Goal: Find specific page/section: Find specific page/section

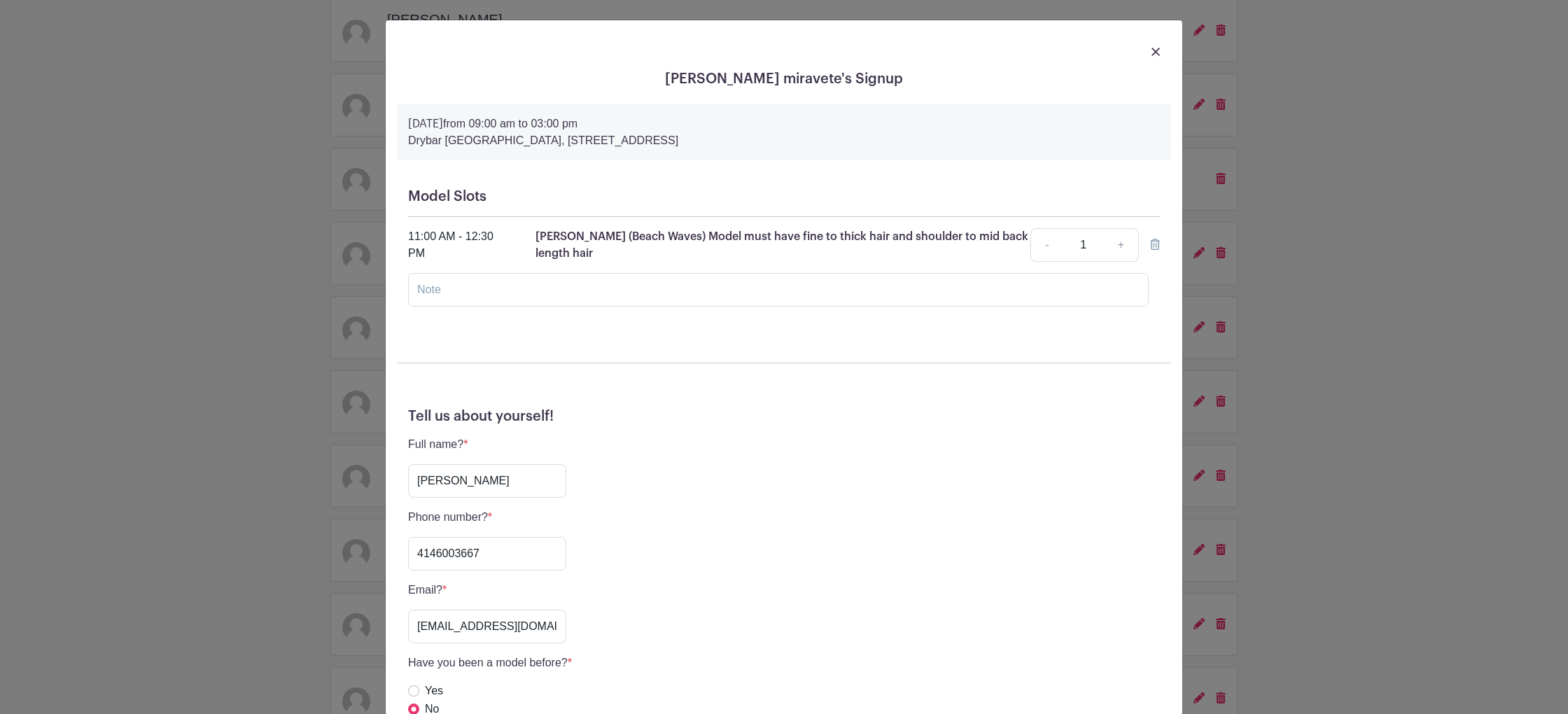
scroll to position [329, 0]
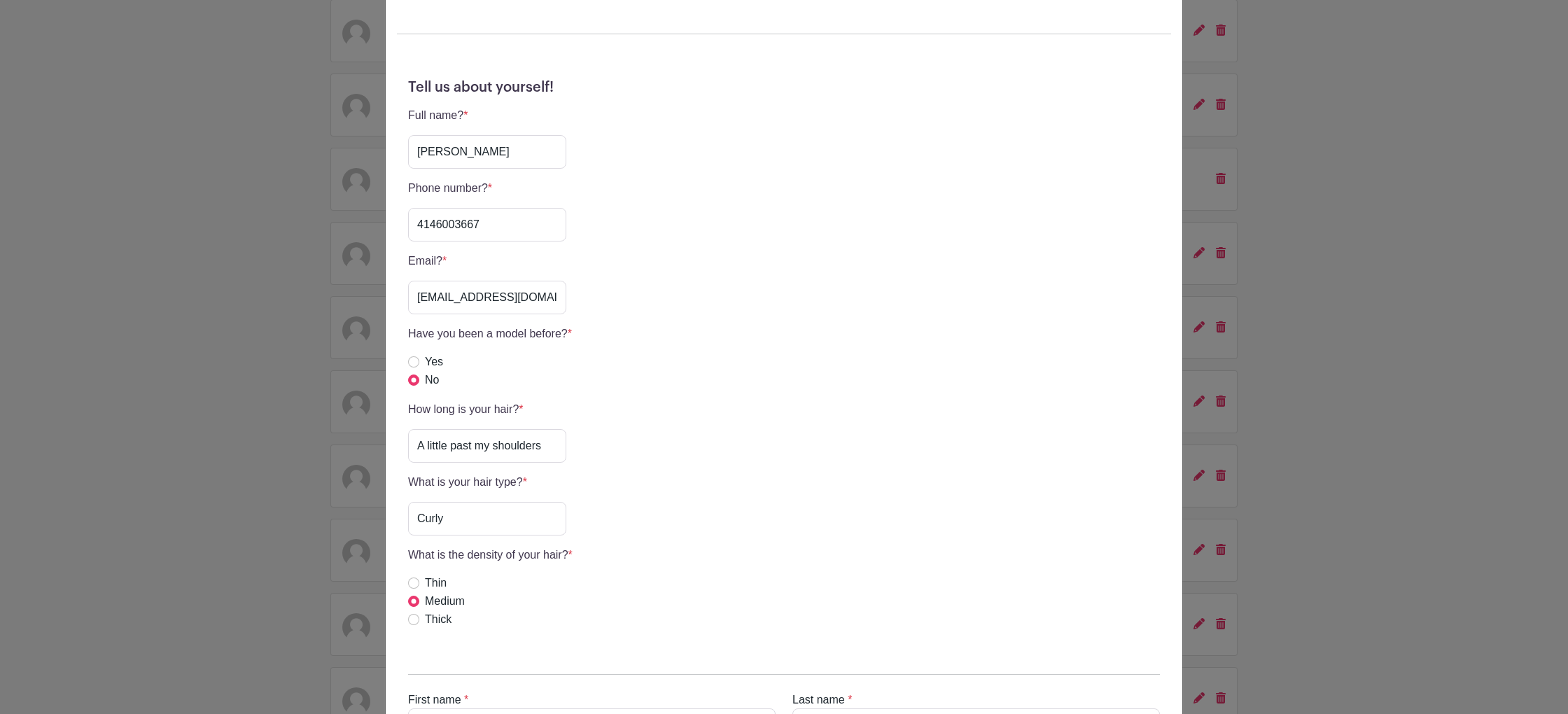
click at [1283, 159] on div "[PERSON_NAME] miravete's Signup [DATE] 09:00 am to 03:00 pm [GEOGRAPHIC_DATA], …" at bounding box center [784, 357] width 1568 height 714
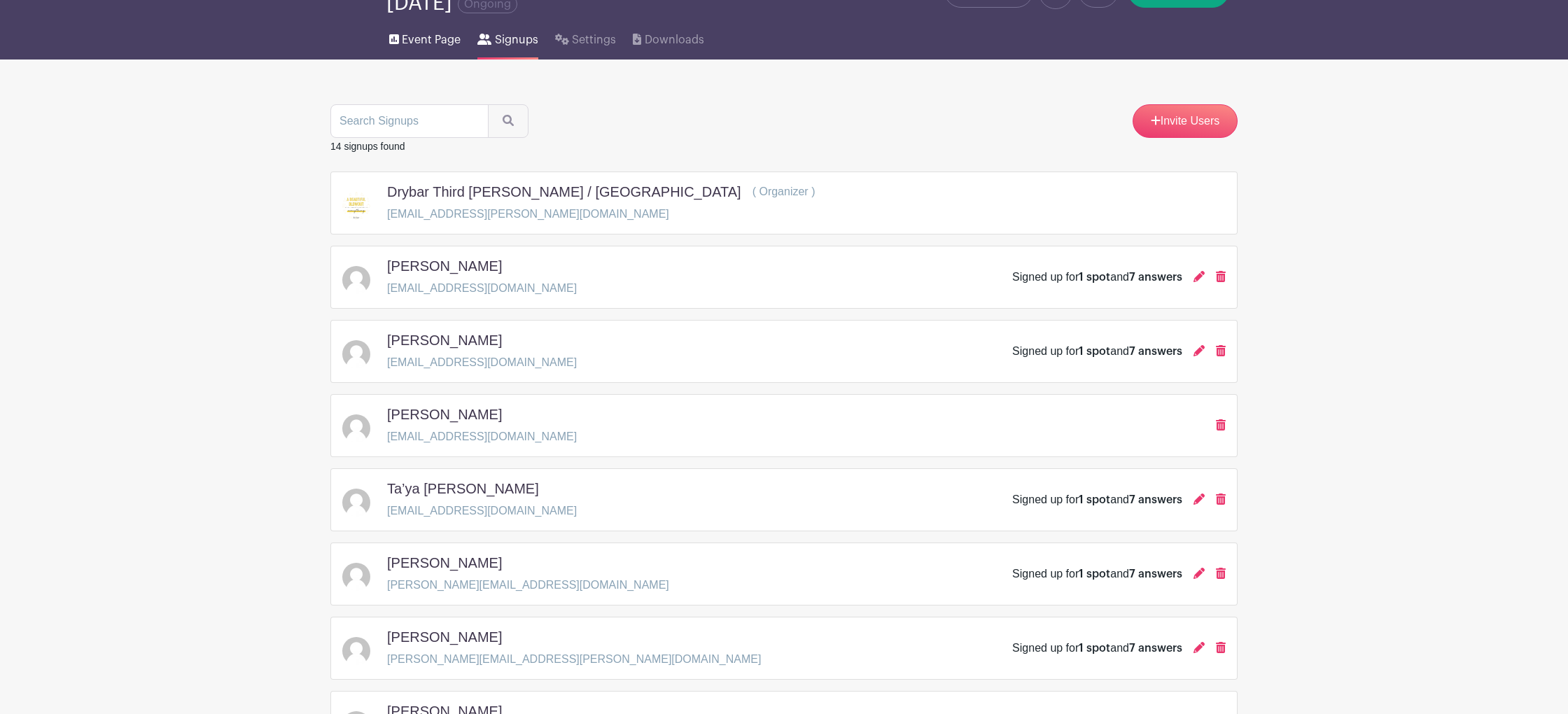
click at [413, 50] on link "Event Page" at bounding box center [425, 37] width 71 height 44
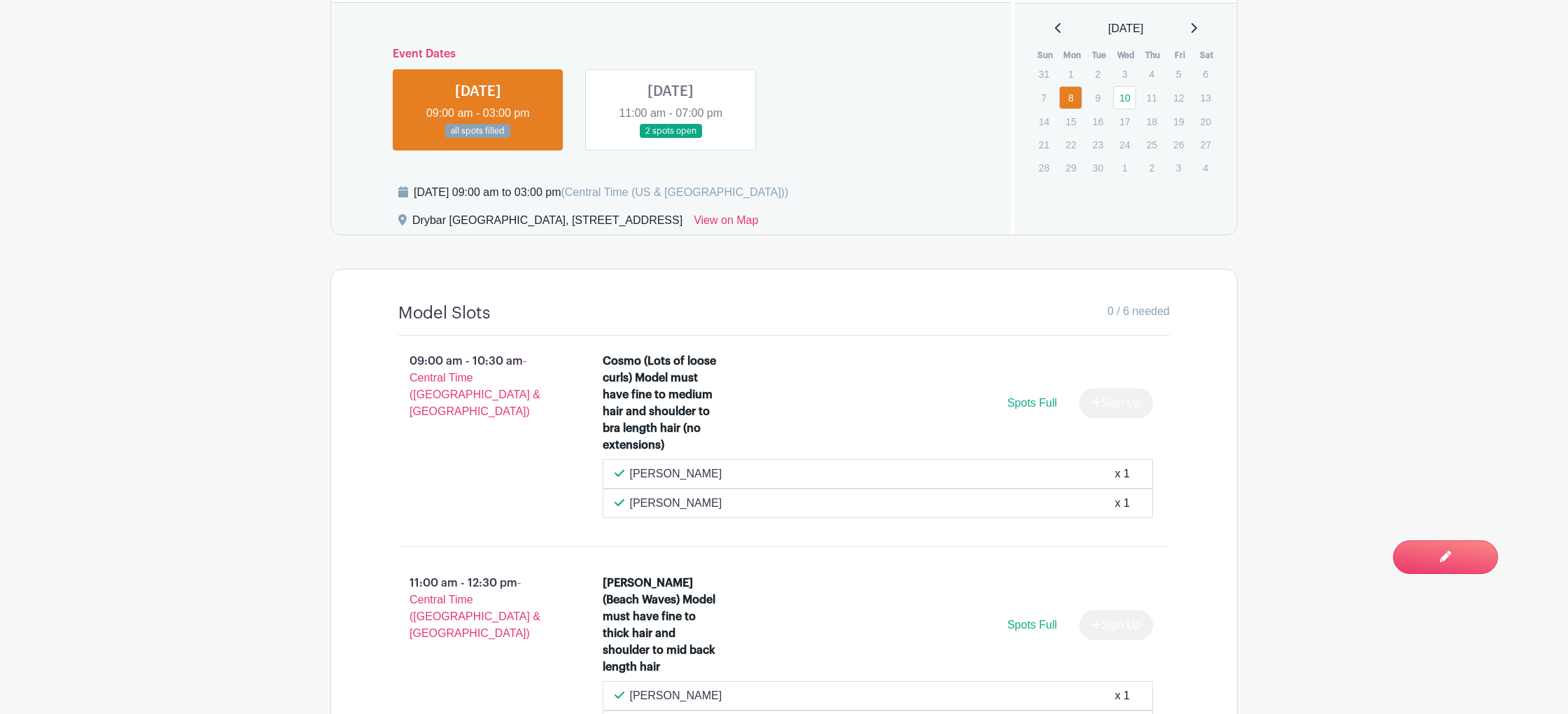
scroll to position [812, 0]
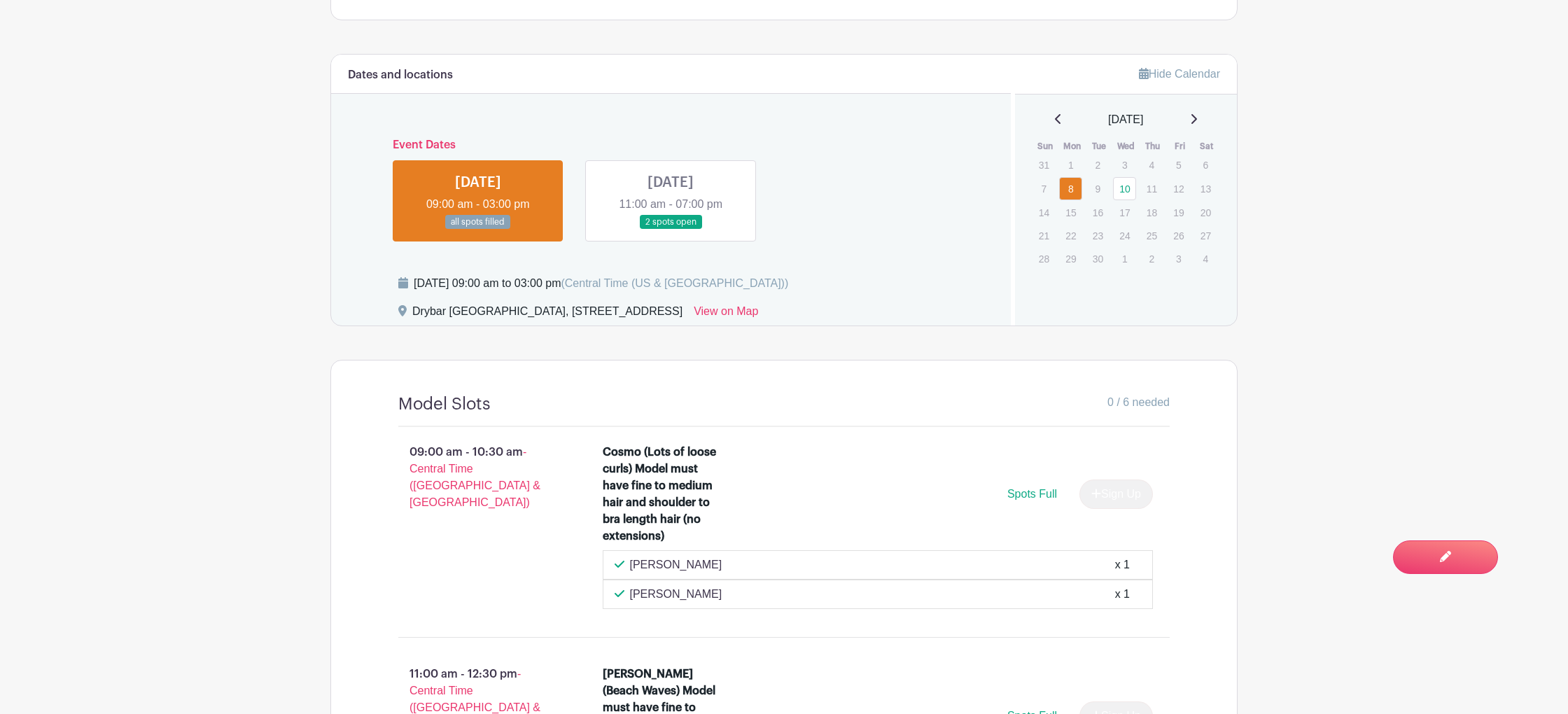
click at [671, 230] on link at bounding box center [671, 230] width 0 height 0
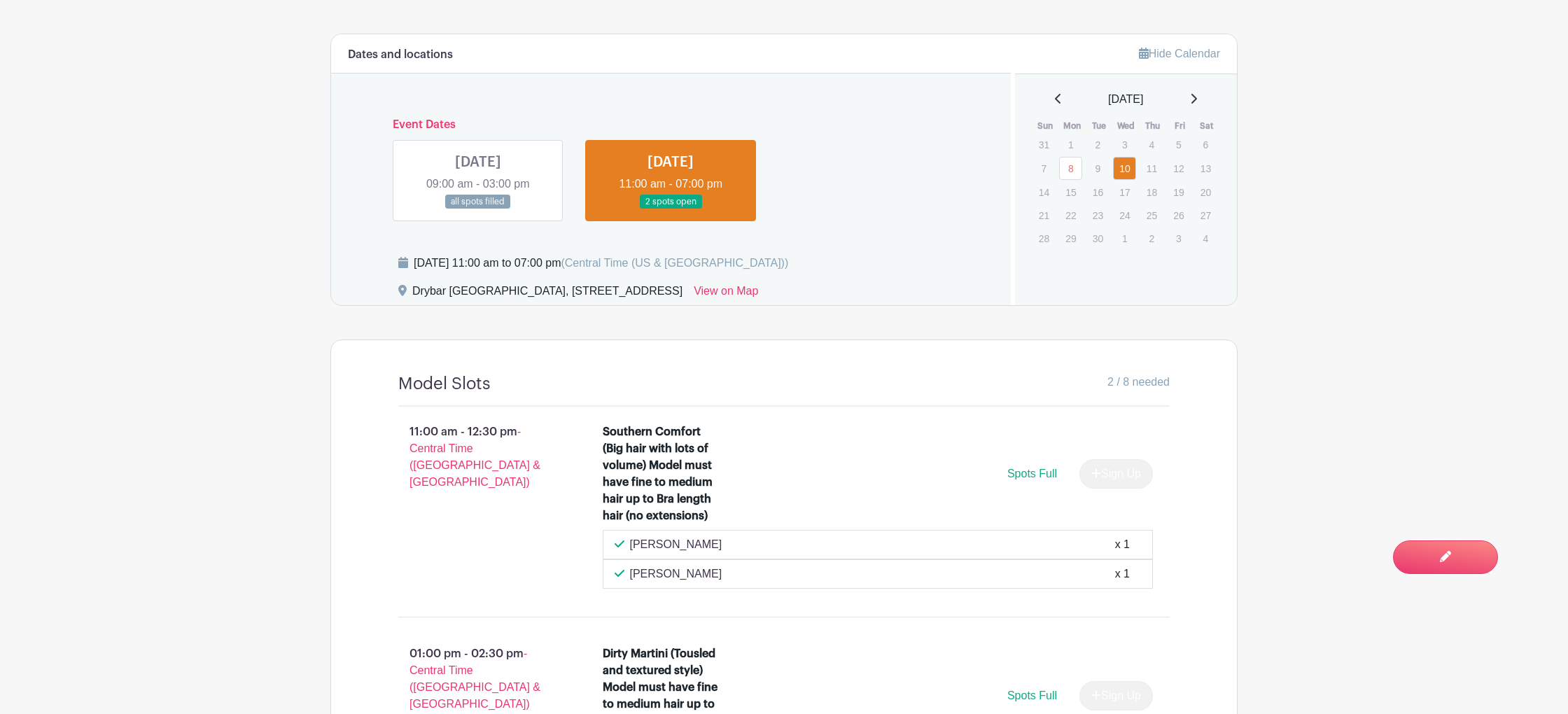
scroll to position [880, 0]
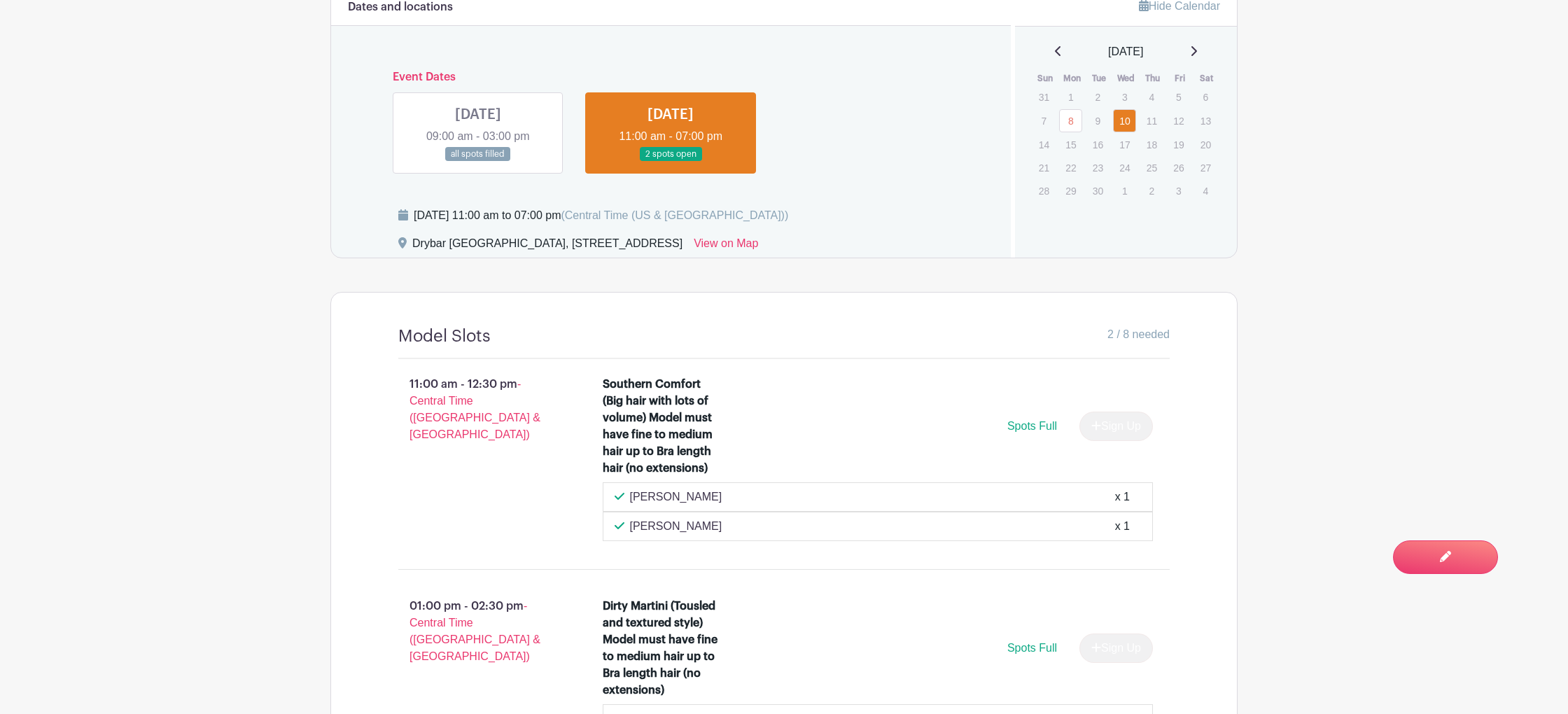
click at [478, 161] on link at bounding box center [478, 161] width 0 height 0
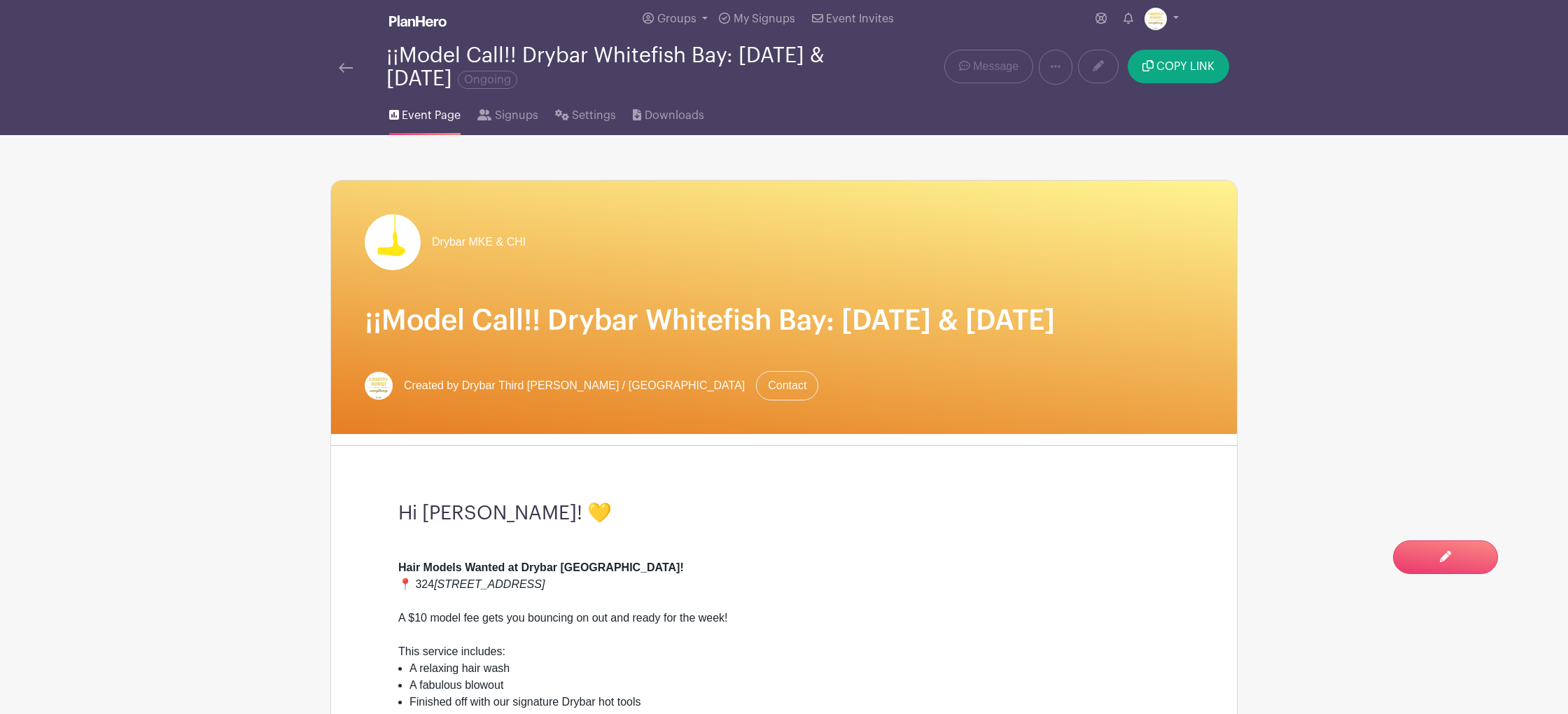
scroll to position [7, 0]
click at [504, 127] on link "Signups" at bounding box center [507, 112] width 60 height 44
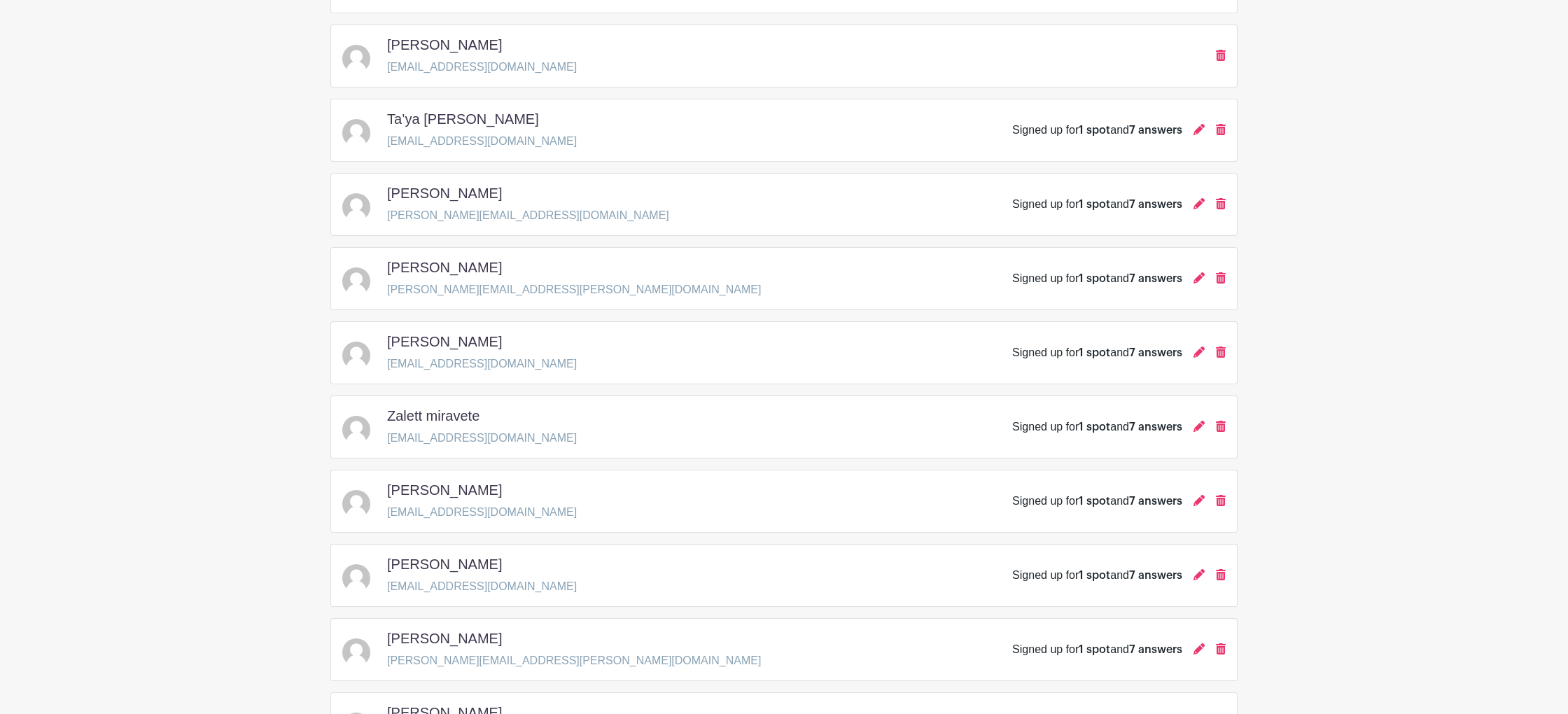
scroll to position [465, 0]
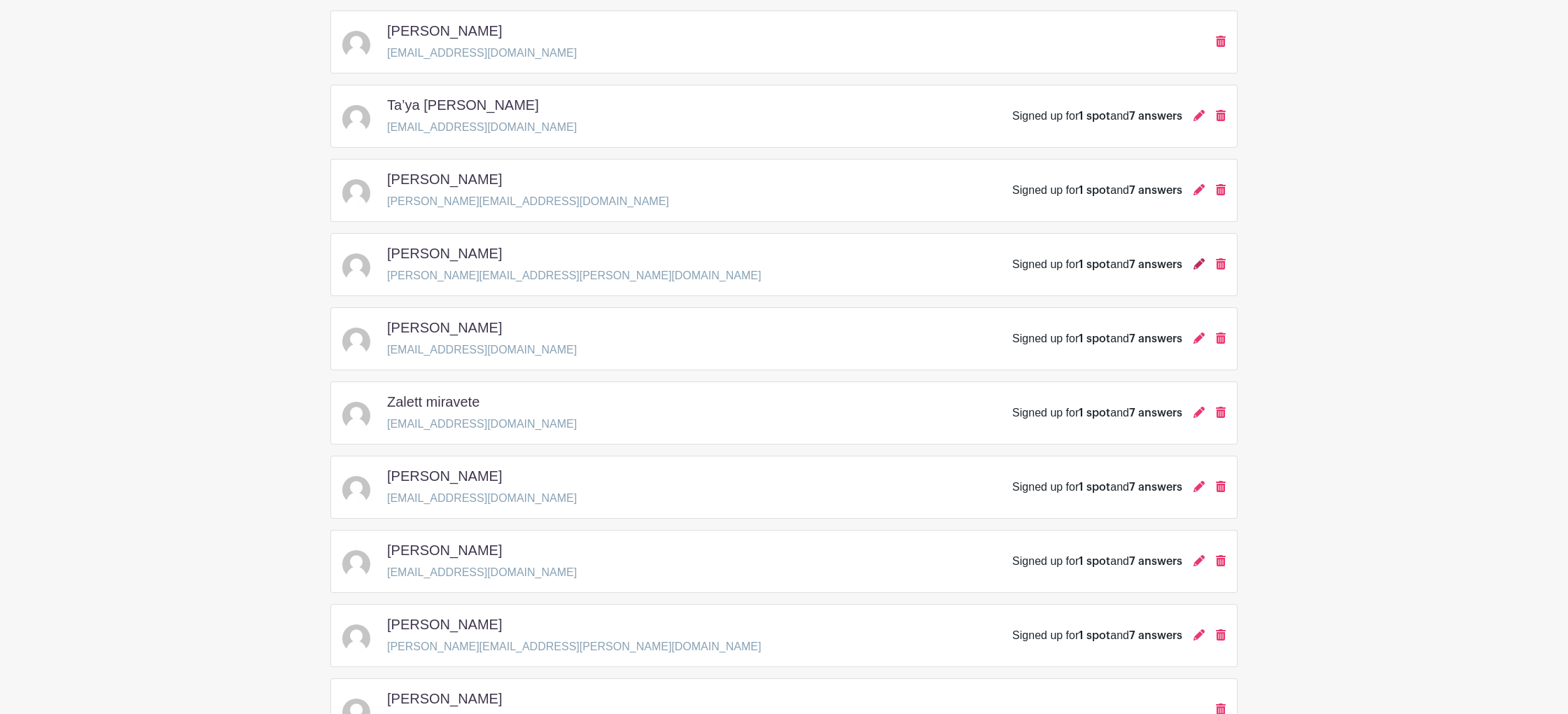
click at [1200, 265] on icon at bounding box center [1199, 264] width 11 height 11
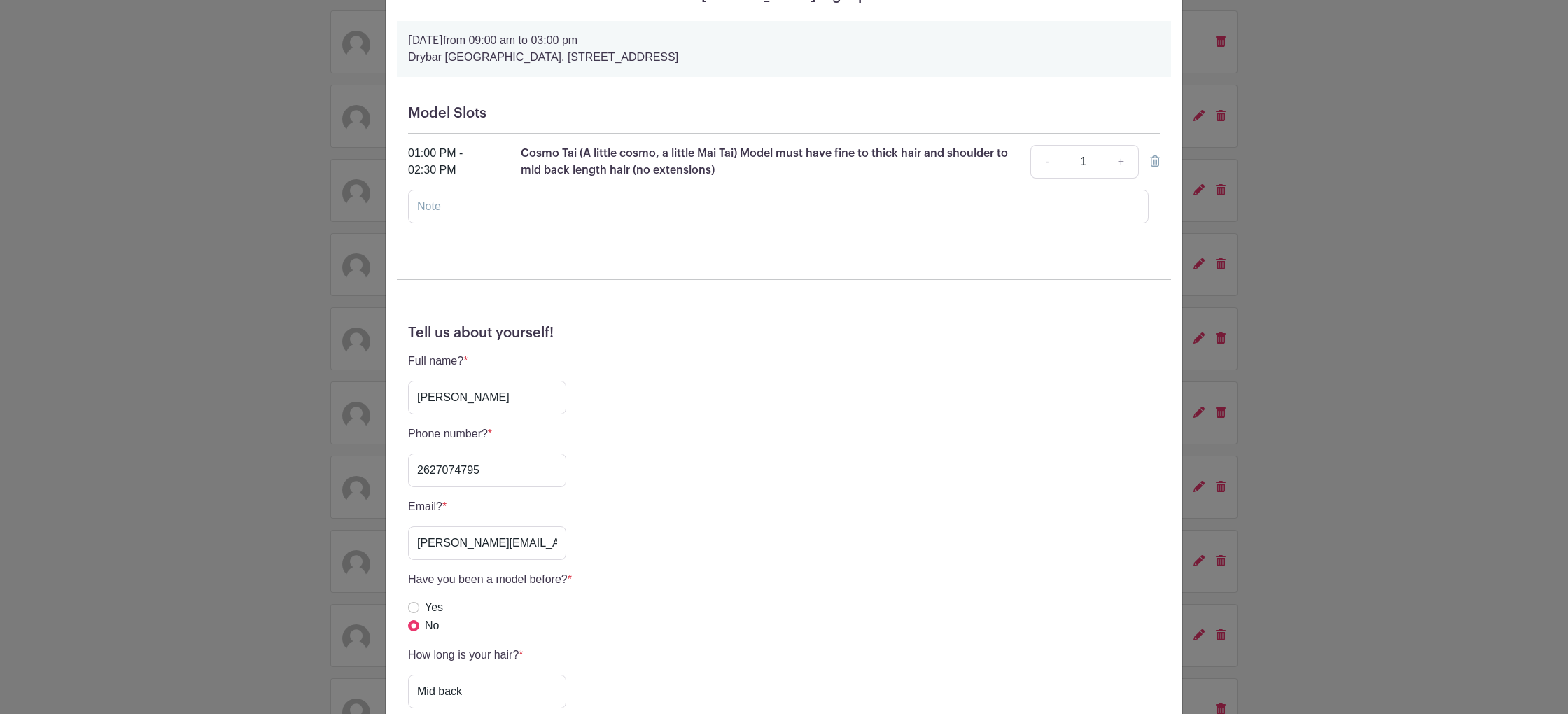
scroll to position [233, 0]
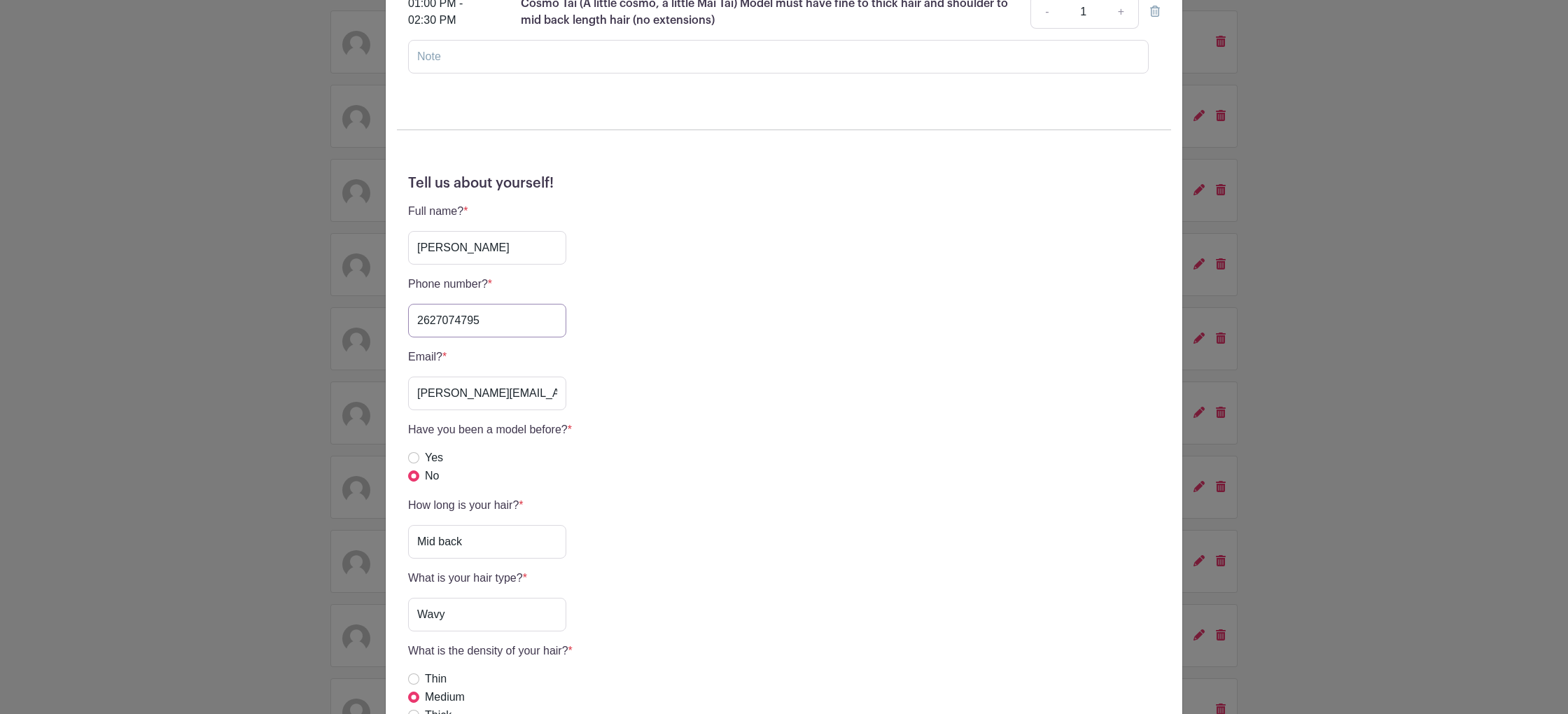
drag, startPoint x: 500, startPoint y: 324, endPoint x: 338, endPoint y: 295, distance: 164.6
click at [338, 295] on div "[PERSON_NAME] Signup [DATE] 09:00 am to 03:00 pm [GEOGRAPHIC_DATA], [STREET_ADD…" at bounding box center [784, 357] width 1568 height 714
click at [203, 349] on div "[PERSON_NAME] Signup [DATE] 09:00 am to 03:00 pm [GEOGRAPHIC_DATA], [STREET_ADD…" at bounding box center [784, 357] width 1568 height 714
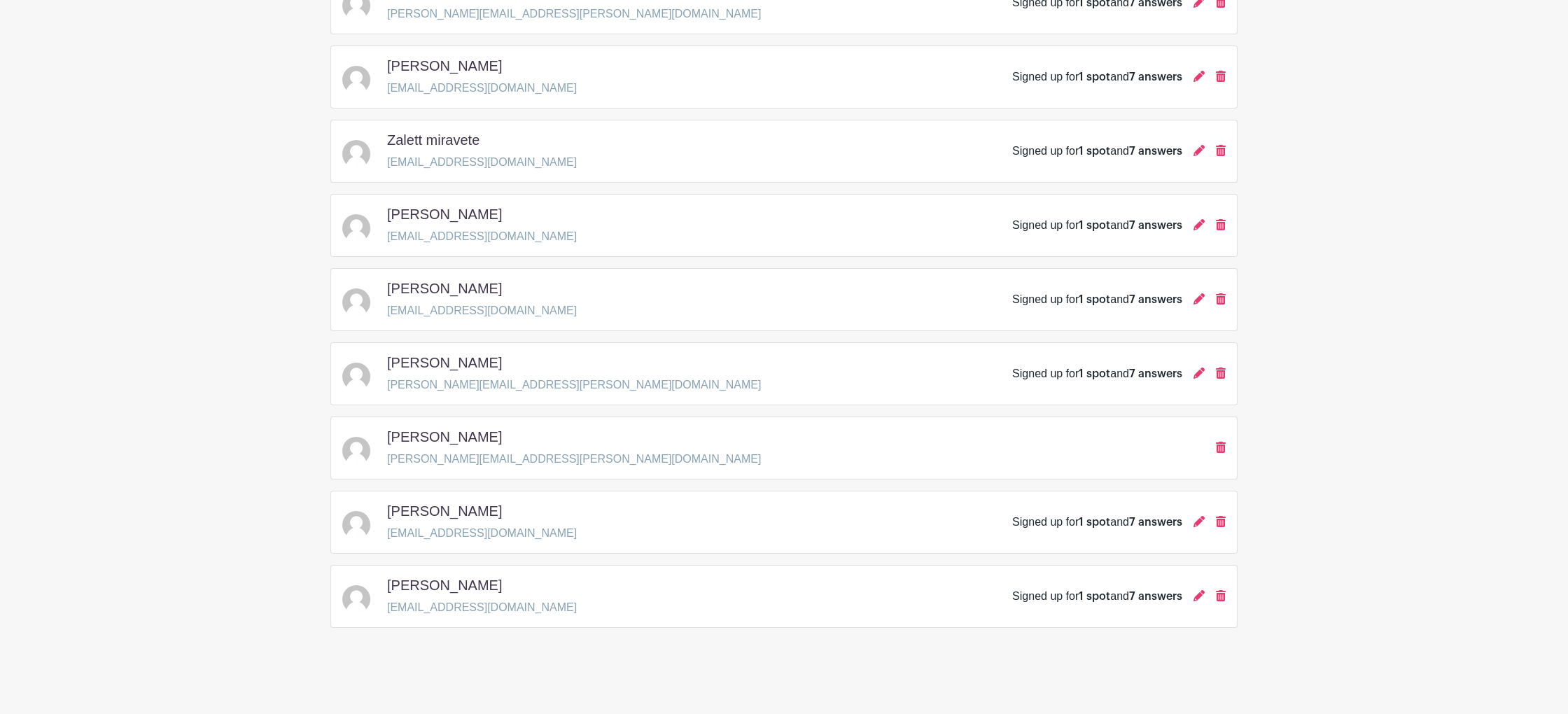
scroll to position [730, 0]
